Goal: Answer question/provide support: Share knowledge or assist other users

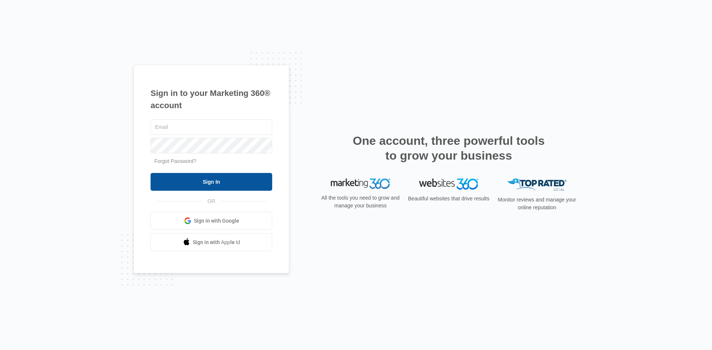
type input "[EMAIL_ADDRESS][DOMAIN_NAME]"
click at [184, 185] on input "Sign In" at bounding box center [211, 182] width 122 height 18
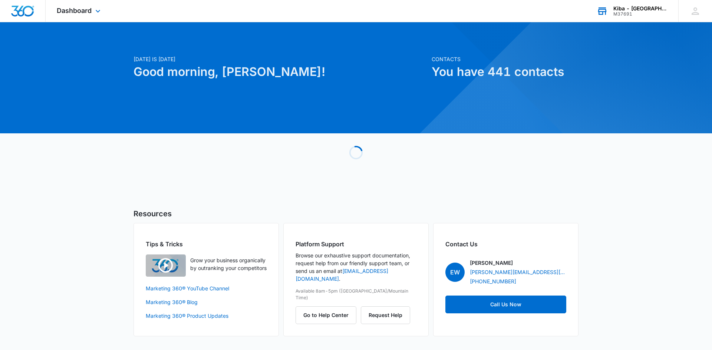
click at [644, 12] on div "M37691" at bounding box center [640, 13] width 54 height 5
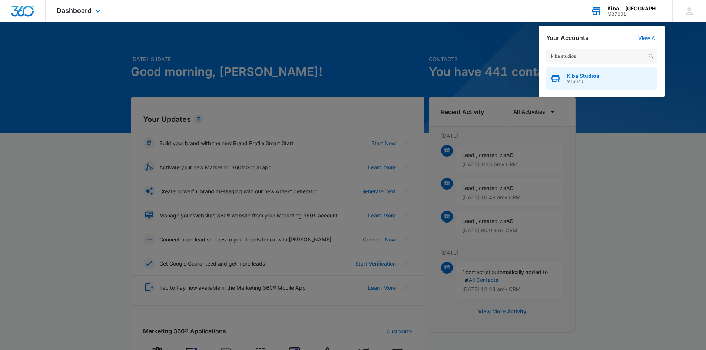
type input "kiba studios"
click at [574, 83] on span "M16670" at bounding box center [583, 81] width 33 height 5
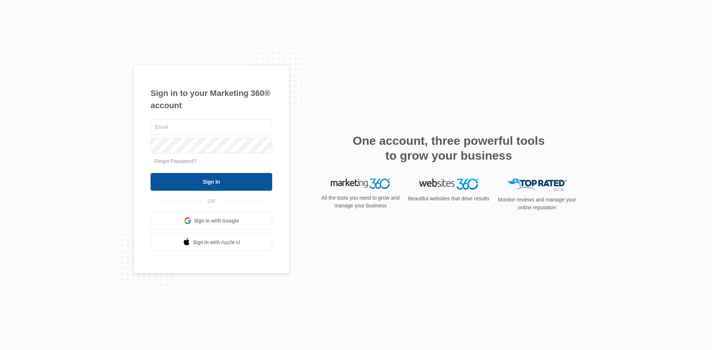
type input "[EMAIL_ADDRESS][DOMAIN_NAME]"
click at [206, 182] on input "Sign In" at bounding box center [211, 182] width 122 height 18
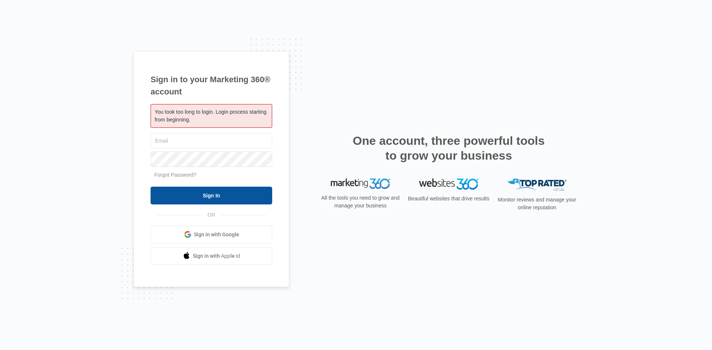
type input "[EMAIL_ADDRESS][DOMAIN_NAME]"
click at [199, 193] on input "Sign In" at bounding box center [211, 196] width 122 height 18
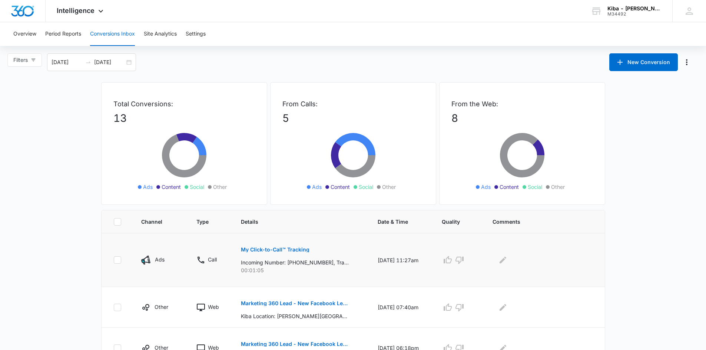
click at [261, 249] on p "My Click-to-Call™ Tracking" at bounding box center [275, 249] width 69 height 5
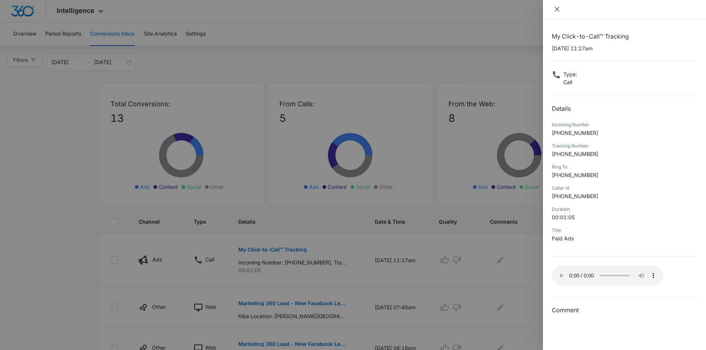
click at [559, 9] on icon "close" at bounding box center [557, 9] width 6 height 6
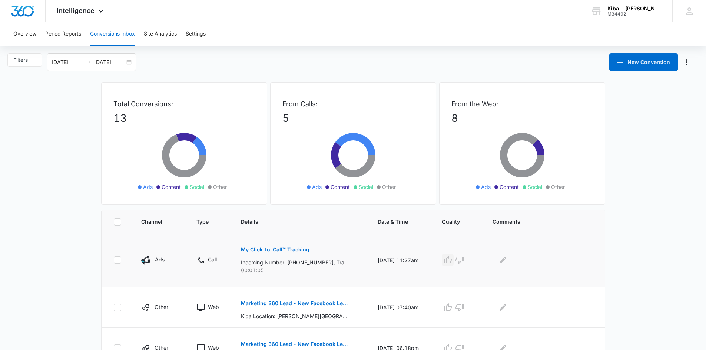
click at [452, 258] on icon "button" at bounding box center [448, 259] width 8 height 7
click at [506, 258] on icon "Edit Comments" at bounding box center [503, 260] width 7 height 7
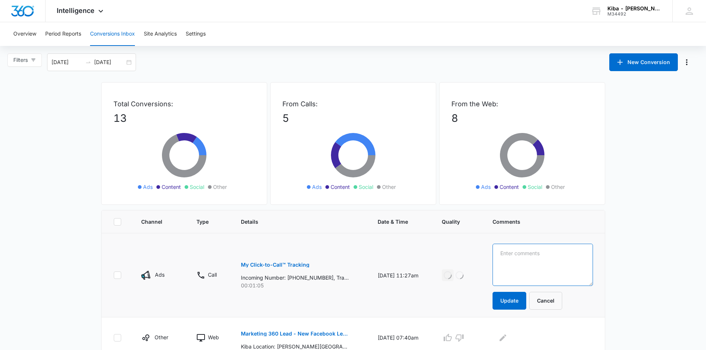
click at [508, 258] on textarea at bounding box center [543, 265] width 100 height 42
type textarea "looking for tile"
click at [514, 302] on button "Update" at bounding box center [510, 301] width 34 height 18
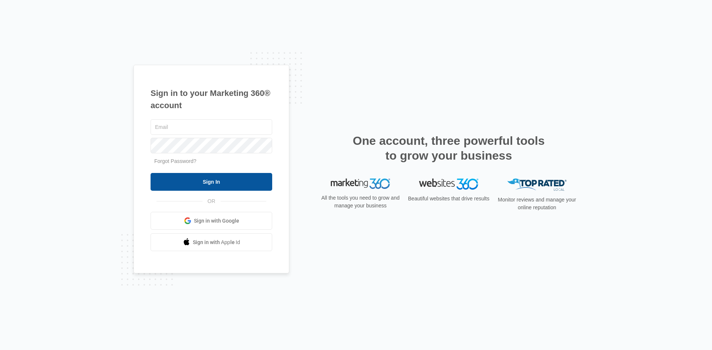
type input "[EMAIL_ADDRESS][DOMAIN_NAME]"
click at [201, 180] on input "Sign In" at bounding box center [211, 182] width 122 height 18
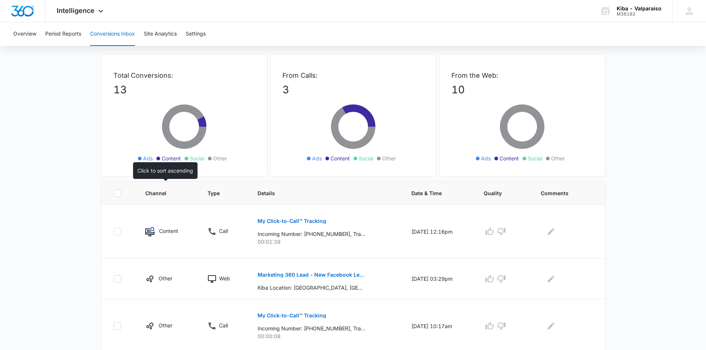
scroll to position [37, 0]
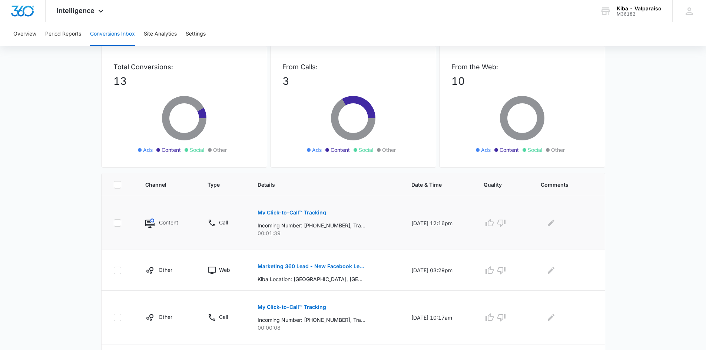
click at [268, 210] on button "My Click-to-Call™ Tracking" at bounding box center [292, 213] width 69 height 18
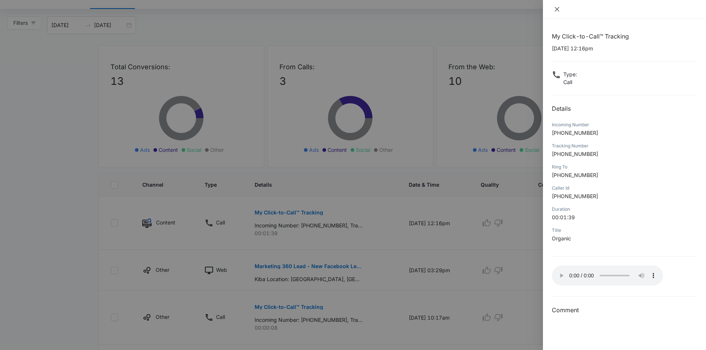
click at [555, 9] on icon "close" at bounding box center [557, 9] width 6 height 6
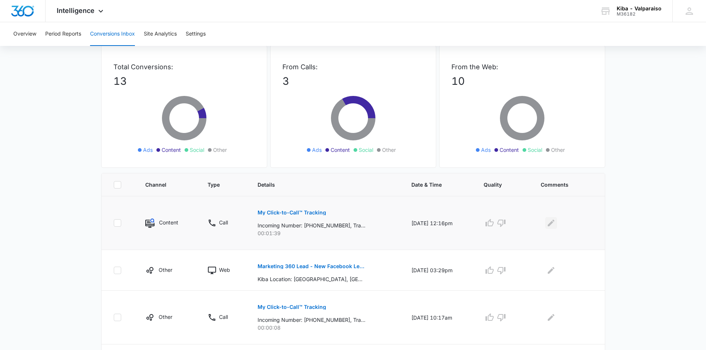
click at [553, 226] on icon "Edit Comments" at bounding box center [551, 223] width 9 height 9
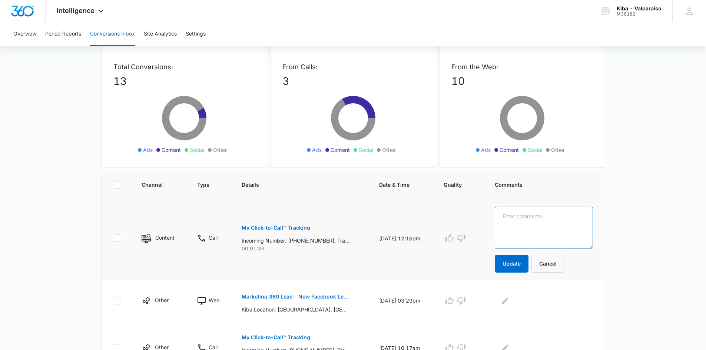
click at [553, 226] on textarea at bounding box center [544, 228] width 98 height 42
type textarea "client lead waiting for info for a month"
click at [518, 259] on button "Update" at bounding box center [512, 264] width 34 height 18
click at [518, 268] on button "Update" at bounding box center [512, 264] width 34 height 18
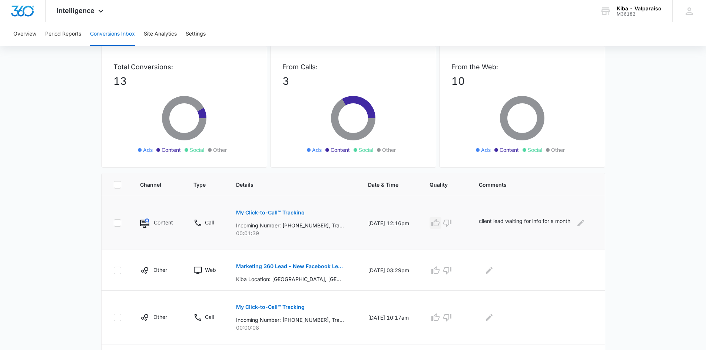
click at [440, 225] on icon "button" at bounding box center [435, 223] width 9 height 9
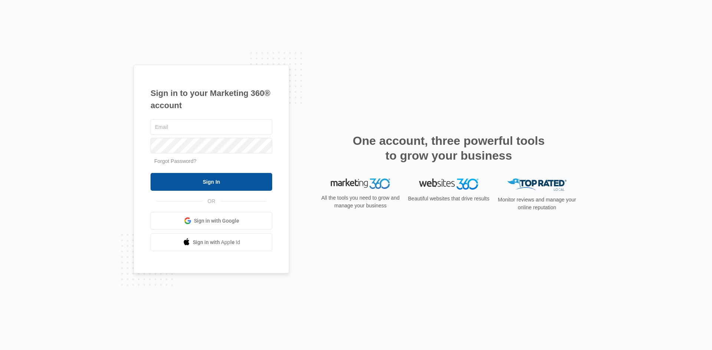
type input "[EMAIL_ADDRESS][DOMAIN_NAME]"
click at [222, 186] on input "Sign In" at bounding box center [211, 182] width 122 height 18
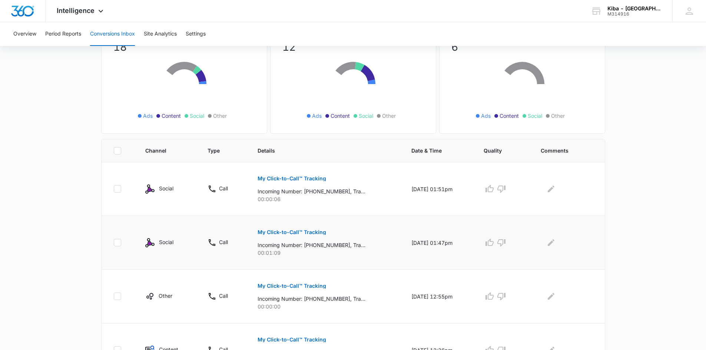
scroll to position [74, 0]
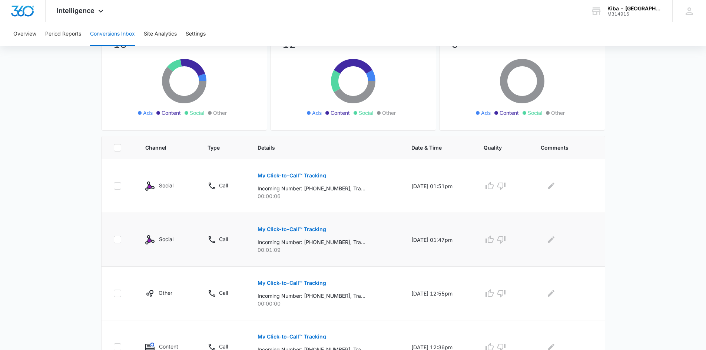
click at [269, 228] on p "My Click-to-Call™ Tracking" at bounding box center [292, 229] width 69 height 5
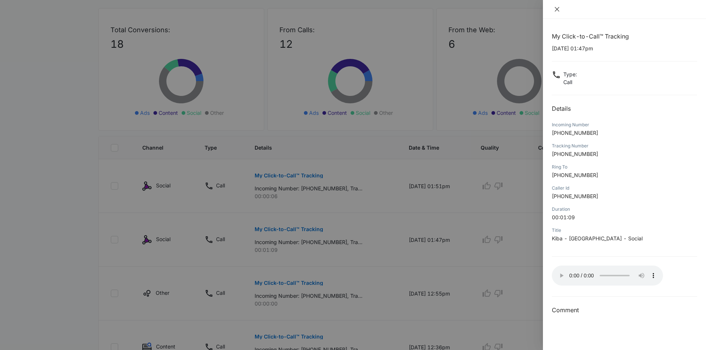
click at [558, 9] on icon "close" at bounding box center [557, 9] width 6 height 6
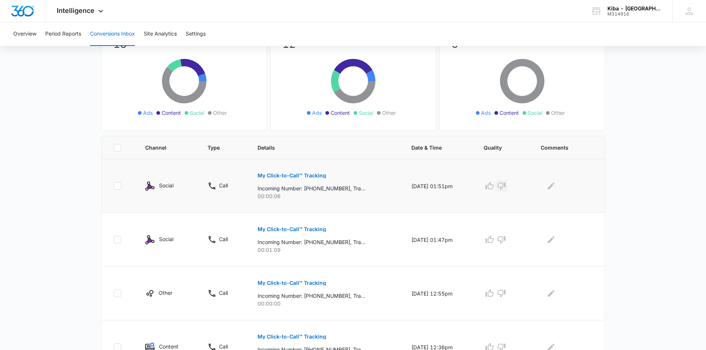
click at [506, 188] on icon "button" at bounding box center [501, 186] width 8 height 7
click at [506, 238] on icon "button" at bounding box center [501, 239] width 8 height 7
